Goal: Information Seeking & Learning: Learn about a topic

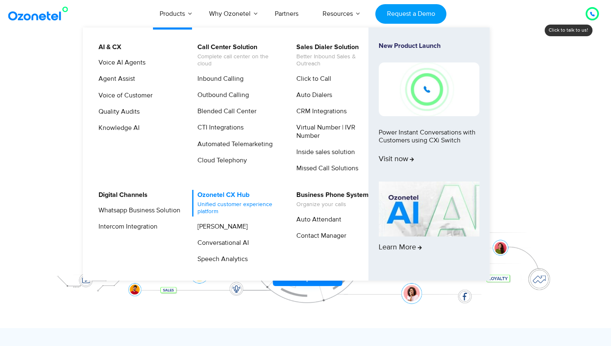
click at [205, 193] on link "Ozonetel CX Hub Unified customer experience platform" at bounding box center [236, 203] width 89 height 27
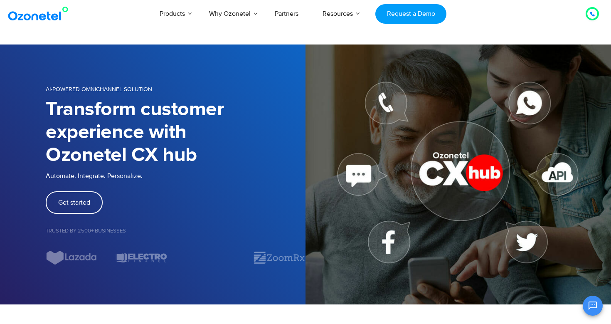
click at [40, 15] on img at bounding box center [39, 13] width 67 height 15
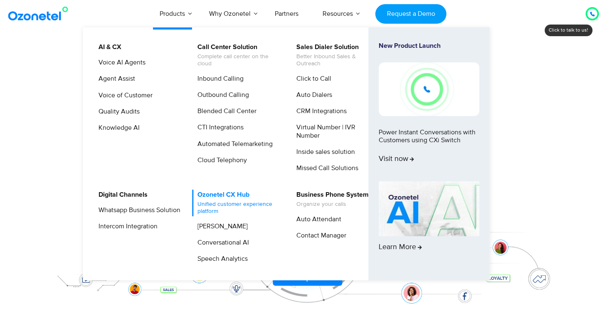
click at [220, 201] on span "Unified customer experience platform" at bounding box center [239, 208] width 82 height 14
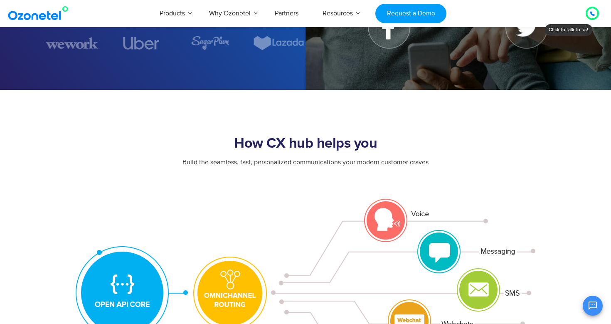
scroll to position [114, 0]
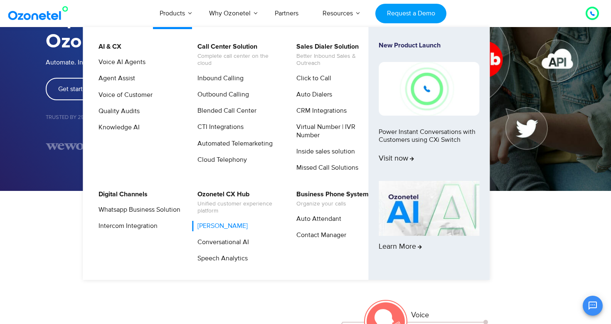
click at [229, 226] on link "[PERSON_NAME]" at bounding box center [220, 226] width 57 height 10
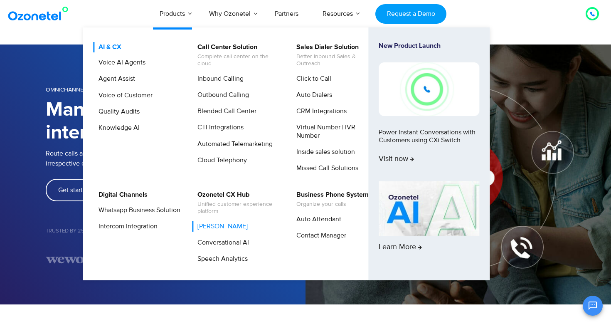
click at [114, 46] on link "AI & CX" at bounding box center [108, 47] width 30 height 10
click at [224, 44] on link "Call Center Solution Complete call center on the cloud" at bounding box center [236, 55] width 89 height 27
